Goal: Task Accomplishment & Management: Manage account settings

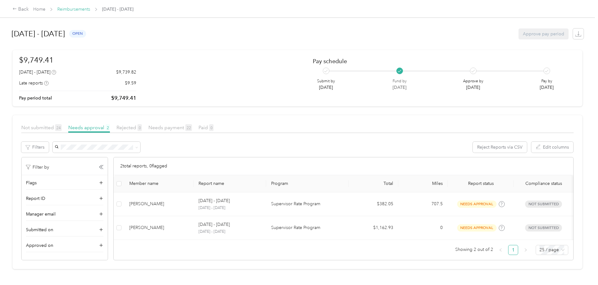
drag, startPoint x: 0, startPoint y: 0, endPoint x: 123, endPoint y: 11, distance: 123.9
click at [90, 11] on link "Reimbursements" at bounding box center [73, 9] width 33 height 5
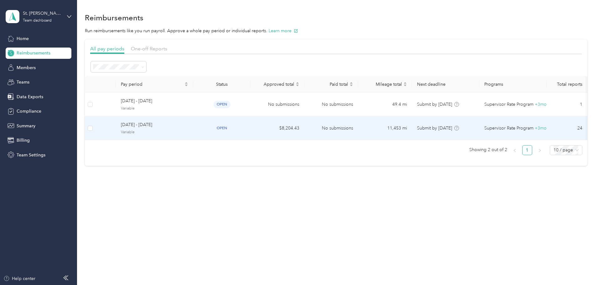
click at [169, 125] on span "[DATE] - [DATE]" at bounding box center [154, 125] width 67 height 7
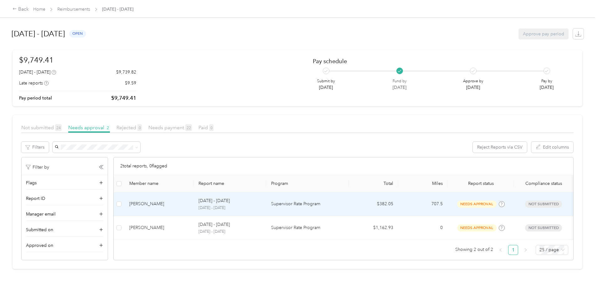
click at [194, 208] on td "[PERSON_NAME]" at bounding box center [158, 205] width 69 height 24
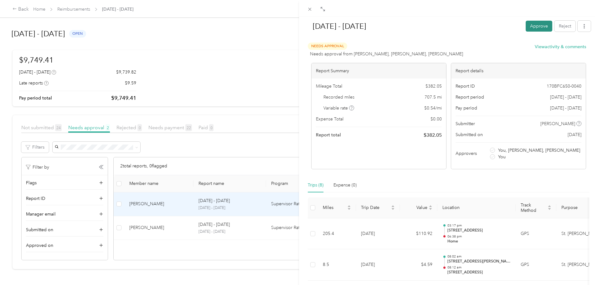
click at [533, 27] on button "Approve" at bounding box center [539, 26] width 27 height 11
click at [495, 24] on button "Approve" at bounding box center [506, 26] width 27 height 11
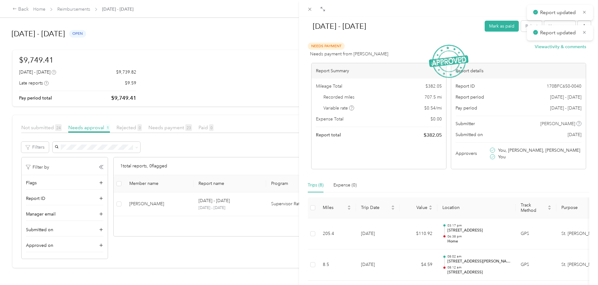
click at [35, 86] on div "[DATE] - [DATE] Mark as paid Reject Unapprove Needs Payment Needs payment from …" at bounding box center [299, 142] width 598 height 285
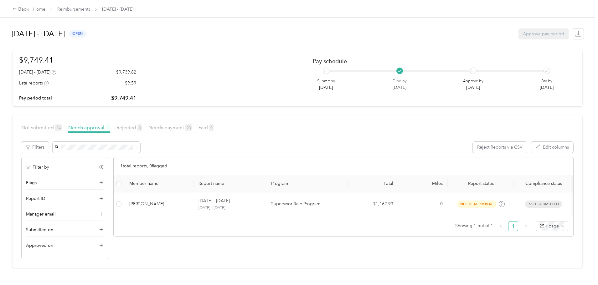
click at [6, 94] on div "Back Home Reimbursements [DATE] - [DATE] [DATE] - [DATE] open Approve pay perio…" at bounding box center [297, 142] width 595 height 285
click at [128, 15] on div "Back Home Reimbursements [DATE] - [DATE]" at bounding box center [299, 9] width 598 height 18
click at [90, 12] on link "Reimbursements" at bounding box center [73, 9] width 33 height 5
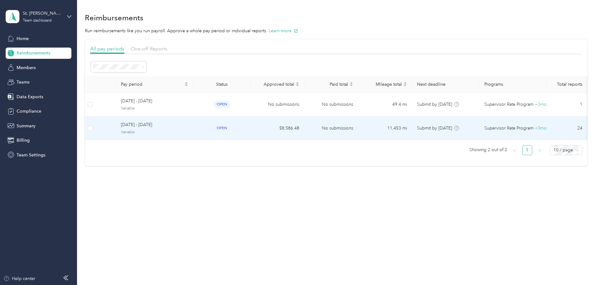
click at [188, 133] on span "Variable" at bounding box center [154, 133] width 67 height 6
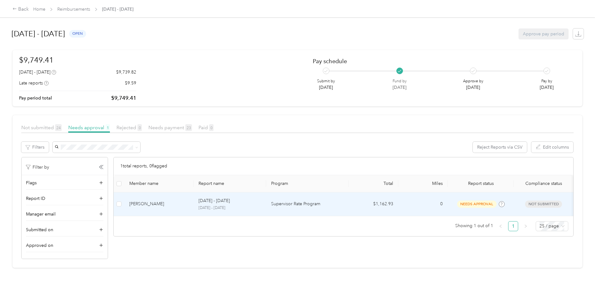
click at [189, 206] on div "[PERSON_NAME]" at bounding box center [158, 204] width 59 height 7
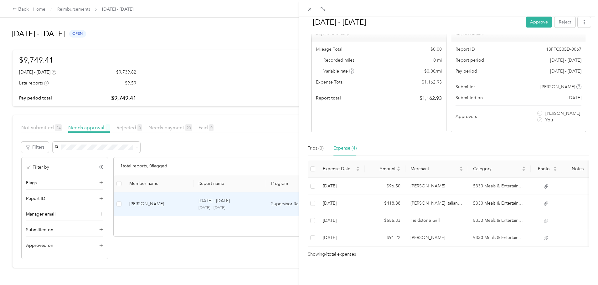
scroll to position [46, 0]
click at [530, 22] on button "Approve" at bounding box center [539, 22] width 27 height 11
click at [503, 18] on button "Approve" at bounding box center [506, 22] width 27 height 11
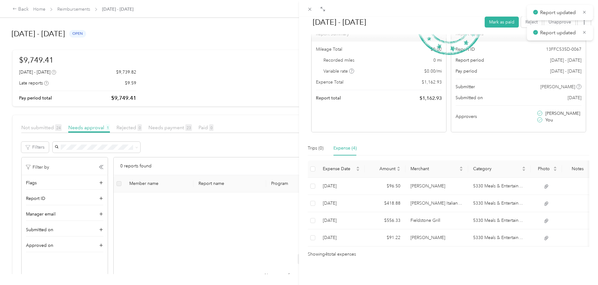
click at [1, 84] on div "[DATE] - [DATE] Mark as paid Reject Unapprove Needs Payment Needs payment from …" at bounding box center [299, 142] width 598 height 285
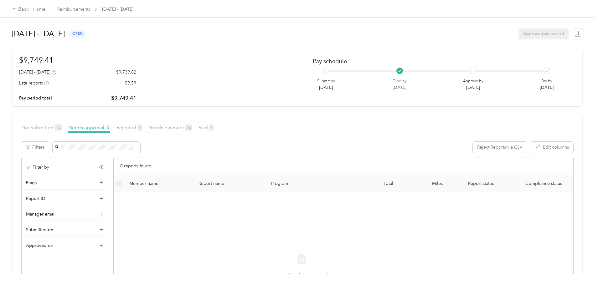
click at [13, 143] on div "Back Home Reimbursements [DATE] - [DATE] [DATE] - [DATE] open Approve pay perio…" at bounding box center [297, 142] width 595 height 285
click at [90, 10] on link "Reimbursements" at bounding box center [73, 9] width 33 height 5
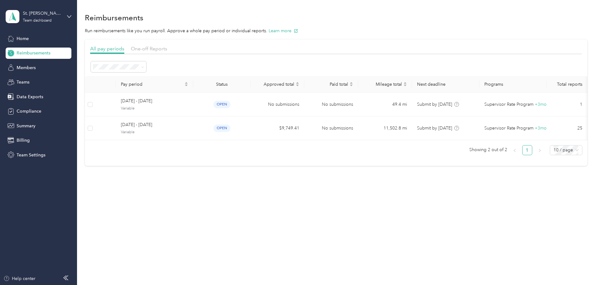
drag, startPoint x: 530, startPoint y: 245, endPoint x: 504, endPoint y: 252, distance: 26.0
click at [530, 245] on div "Reimbursements Run reimbursements like you run payroll. Approve a whole pay per…" at bounding box center [336, 142] width 518 height 285
click at [430, 230] on div "Reimbursements Run reimbursements like you run payroll. Approve a whole pay per…" at bounding box center [336, 142] width 518 height 285
click at [283, 248] on div "Reimbursements Run reimbursements like you run payroll. Approve a whole pay per…" at bounding box center [336, 142] width 518 height 285
click at [489, 33] on p "Run reimbursements like you run payroll. Approve a whole pay period or individu…" at bounding box center [336, 31] width 503 height 7
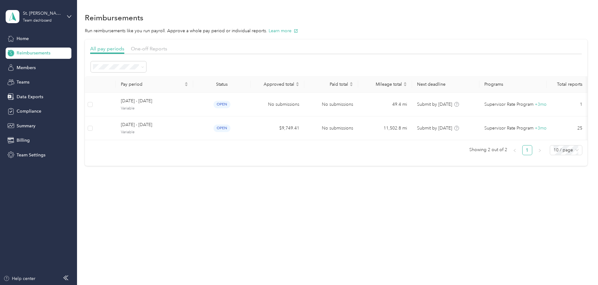
drag, startPoint x: 178, startPoint y: 228, endPoint x: 195, endPoint y: 232, distance: 16.7
click at [185, 228] on div "Reimbursements Run reimbursements like you run payroll. Approve a whole pay per…" at bounding box center [336, 142] width 518 height 285
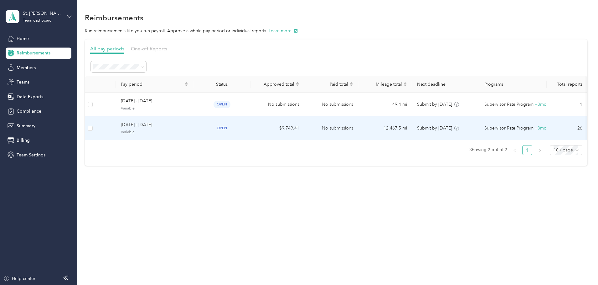
click at [188, 126] on span "[DATE] - [DATE]" at bounding box center [154, 125] width 67 height 7
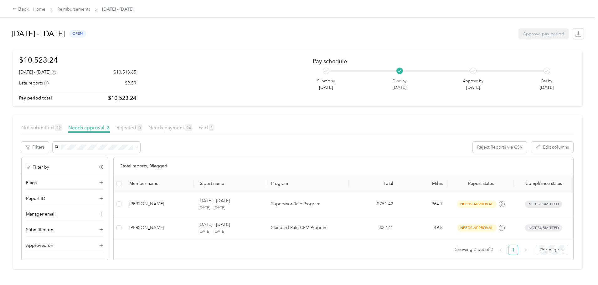
scroll to position [4, 0]
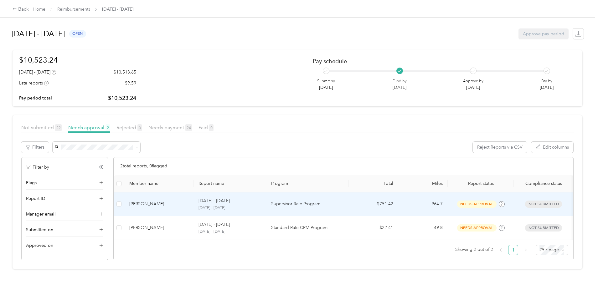
click at [186, 201] on div "[PERSON_NAME]" at bounding box center [158, 204] width 59 height 7
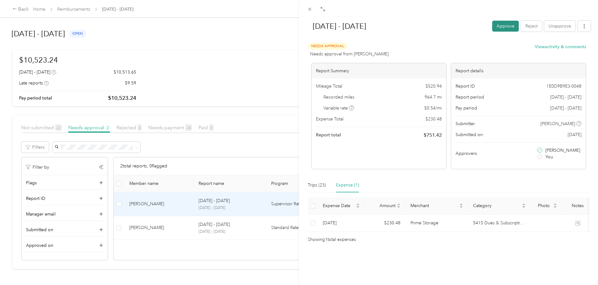
click at [503, 25] on button "Approve" at bounding box center [506, 26] width 27 height 11
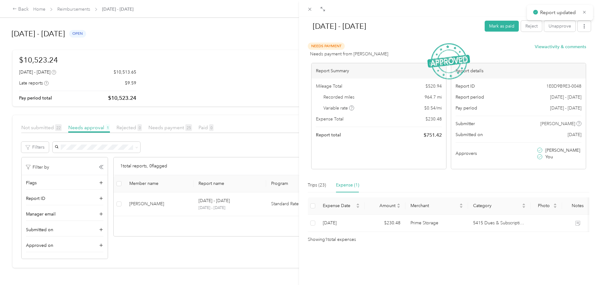
click at [1, 157] on div "[DATE] - [DATE] Mark as paid Reject Unapprove Needs Payment Needs payment from …" at bounding box center [299, 142] width 598 height 285
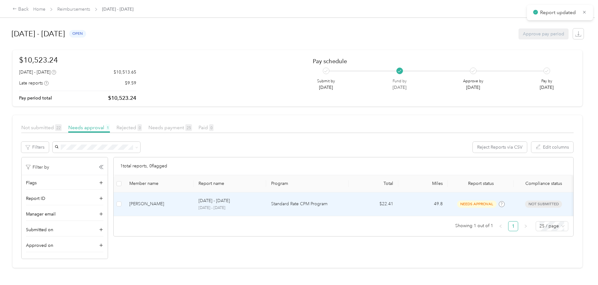
click at [261, 206] on p "[DATE] - [DATE]" at bounding box center [230, 209] width 63 height 6
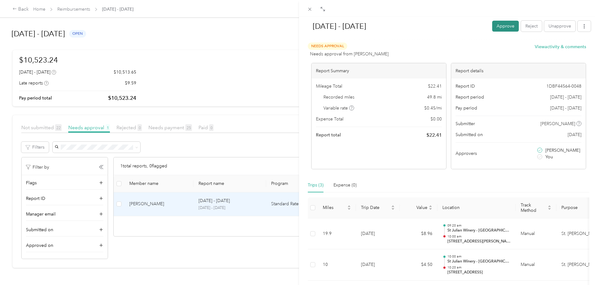
click at [495, 27] on button "Approve" at bounding box center [506, 26] width 27 height 11
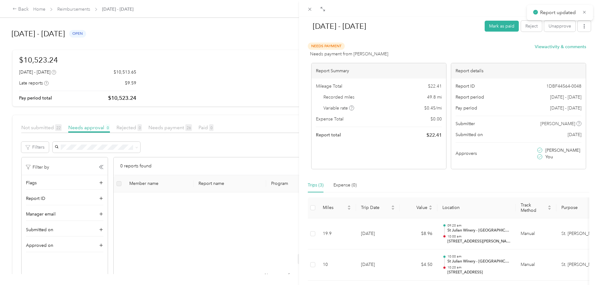
click at [40, 157] on div "[DATE] - [DATE] [PERSON_NAME] as paid Reject Unapprove Needs Payment Needs paym…" at bounding box center [299, 142] width 598 height 285
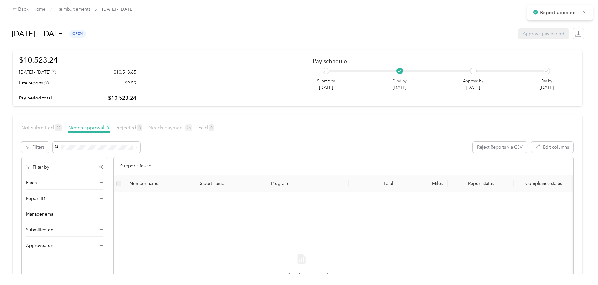
click at [192, 127] on span "Needs payment 26" at bounding box center [171, 128] width 44 height 6
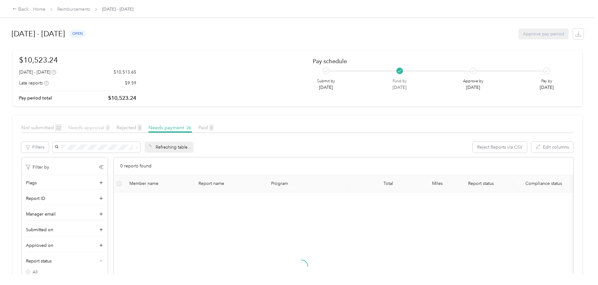
click at [110, 128] on span "Needs approval 0" at bounding box center [89, 128] width 42 height 6
click at [62, 126] on span "Not submitted 22" at bounding box center [41, 128] width 40 height 6
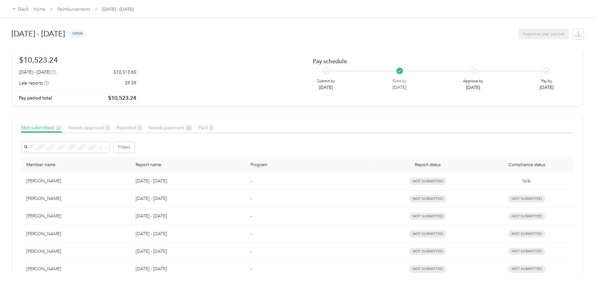
click at [36, 130] on div "Back Home Reimbursements [DATE] - [DATE] [DATE] - [DATE] open Approve pay perio…" at bounding box center [297, 142] width 595 height 285
click at [23, 136] on div "Back Home Reimbursements [DATE] - [DATE] [DATE] - [DATE] open Approve pay perio…" at bounding box center [297, 142] width 595 height 285
click at [4, 86] on div "Back Home Reimbursements [DATE] - [DATE] [DATE] - [DATE] open Approve pay perio…" at bounding box center [297, 142] width 595 height 285
